Goal: Answer question/provide support: Share knowledge or assist other users

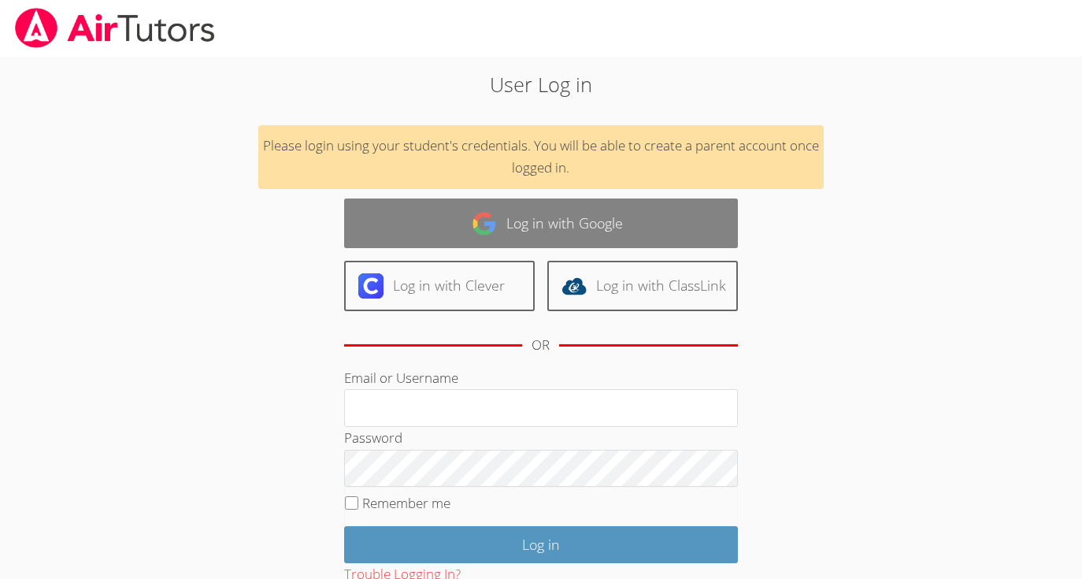
click at [529, 235] on link "Log in with Google" at bounding box center [541, 223] width 394 height 50
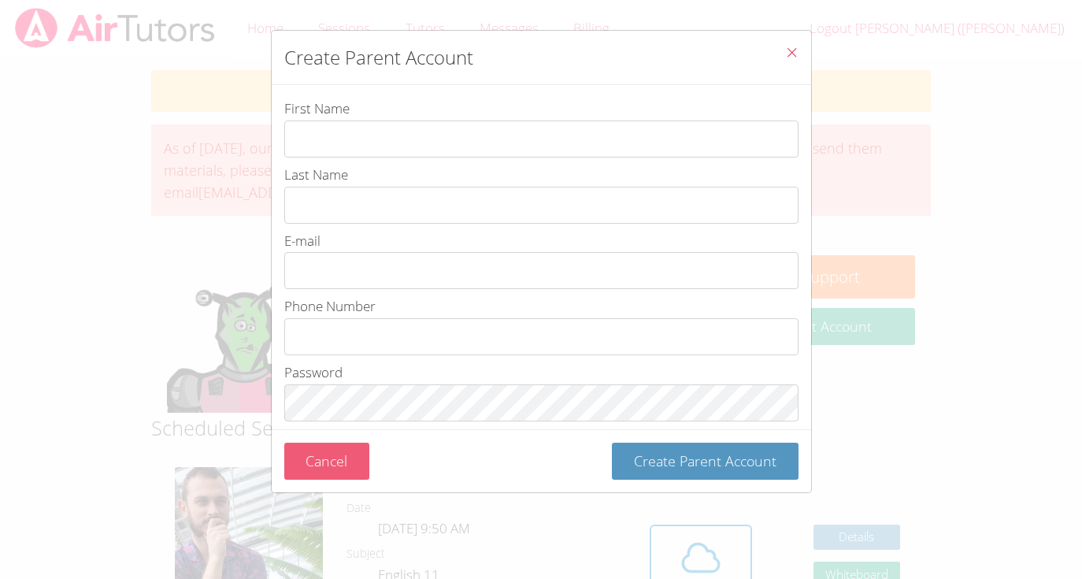
click at [319, 463] on button "Cancel" at bounding box center [327, 461] width 86 height 37
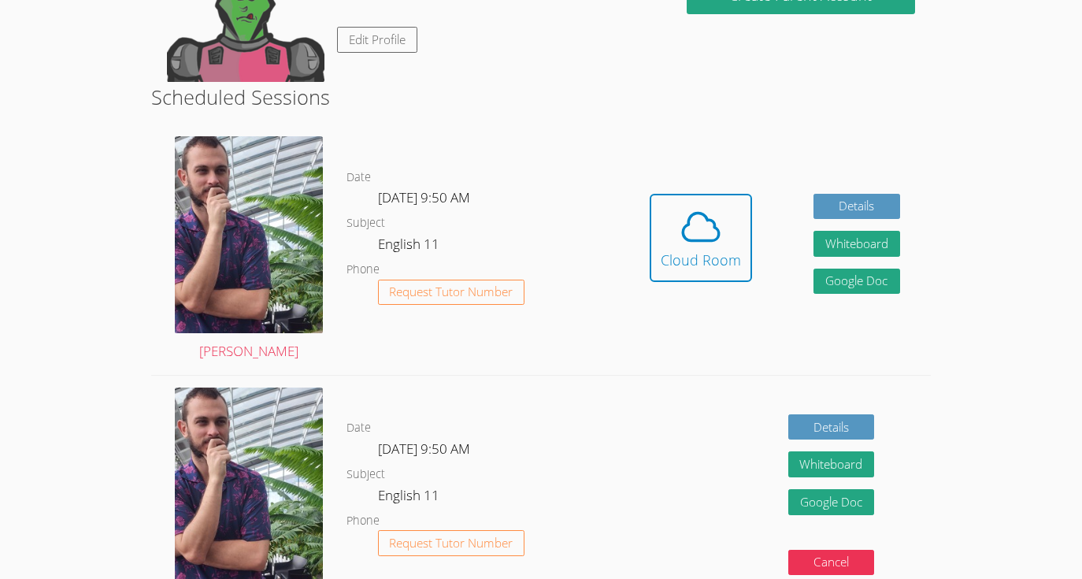
scroll to position [325, 0]
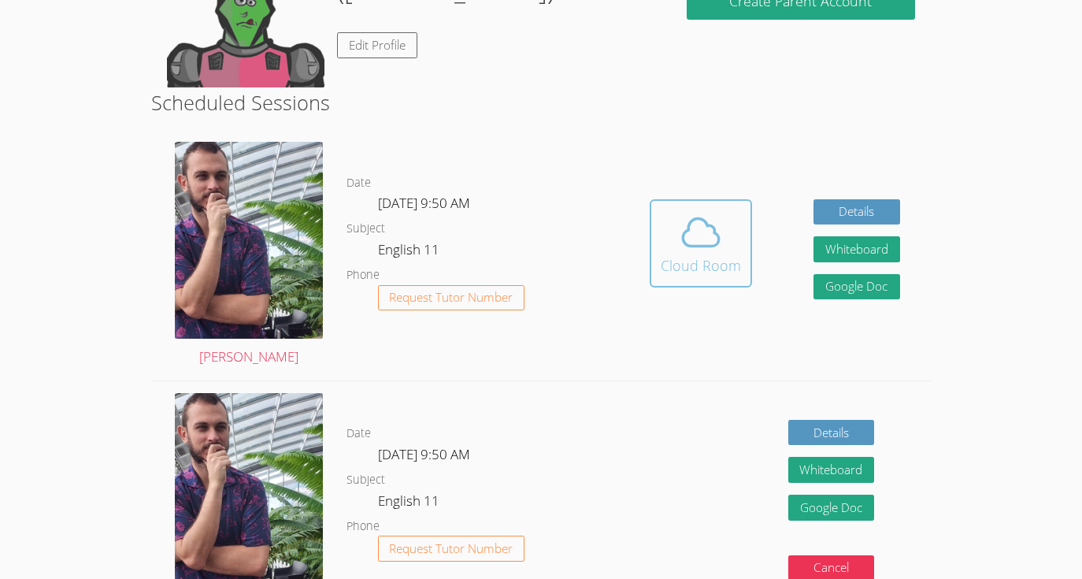
click at [727, 234] on span at bounding box center [701, 232] width 80 height 44
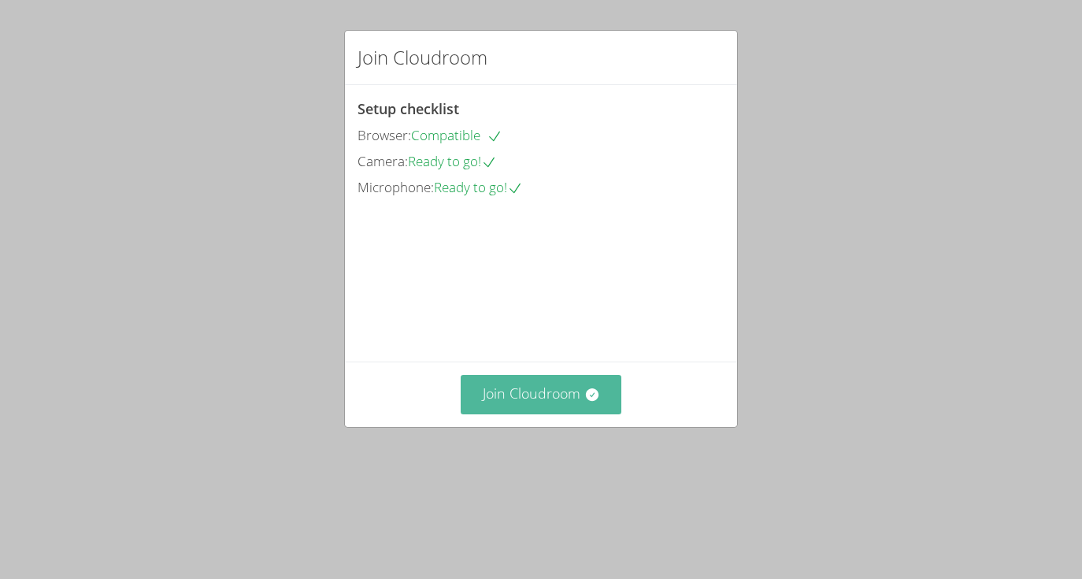
click at [532, 413] on button "Join Cloudroom" at bounding box center [541, 394] width 161 height 39
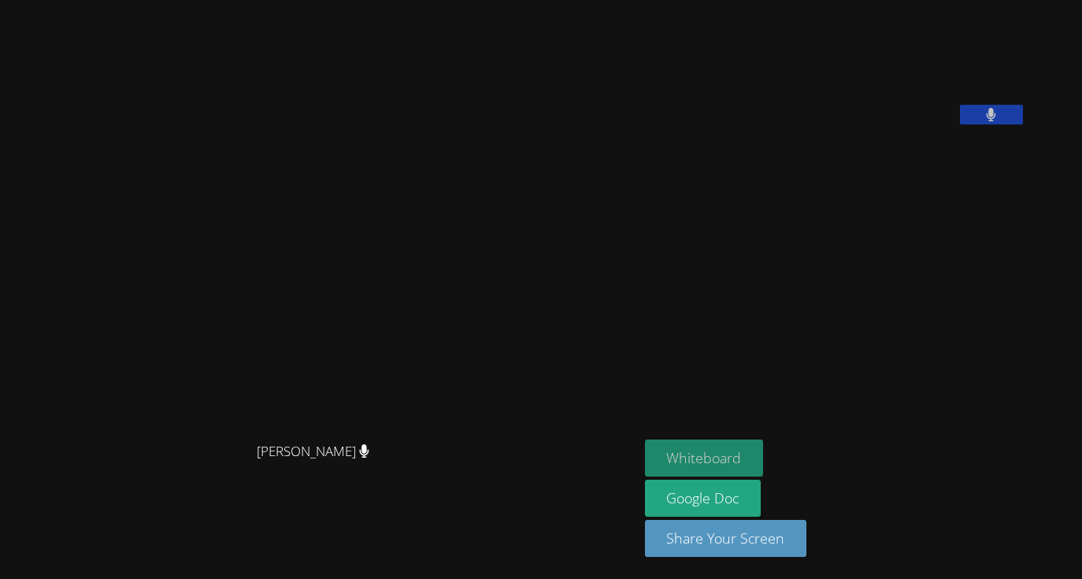
click at [764, 456] on button "Whiteboard" at bounding box center [704, 457] width 119 height 37
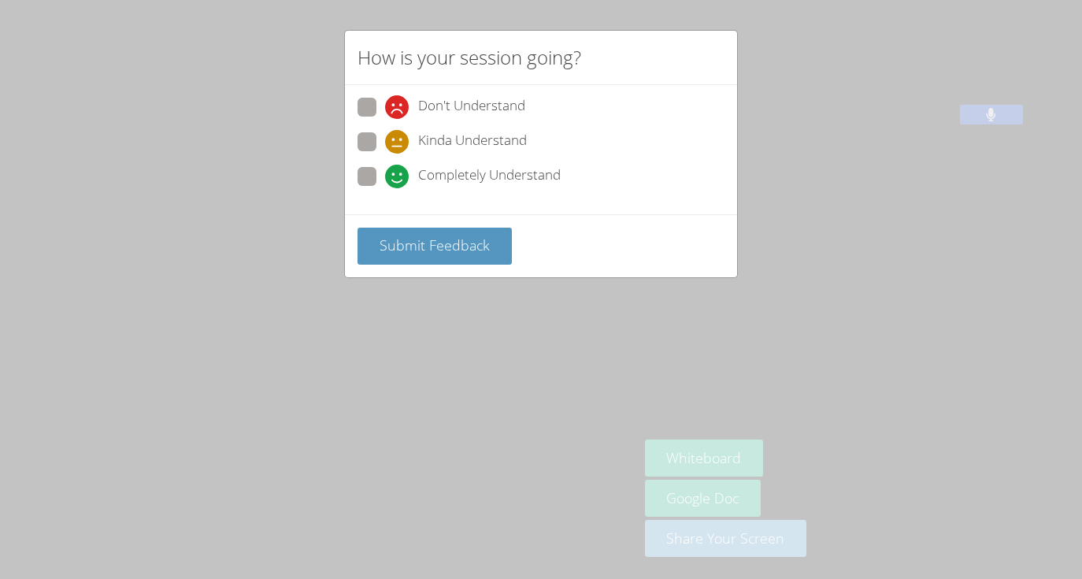
click at [385, 188] on span at bounding box center [385, 188] width 0 height 0
click at [385, 180] on input "Completely Understand" at bounding box center [391, 173] width 13 height 13
radio input "true"
click at [400, 228] on button "Submit Feedback" at bounding box center [435, 246] width 154 height 37
